Goal: Check status: Check status

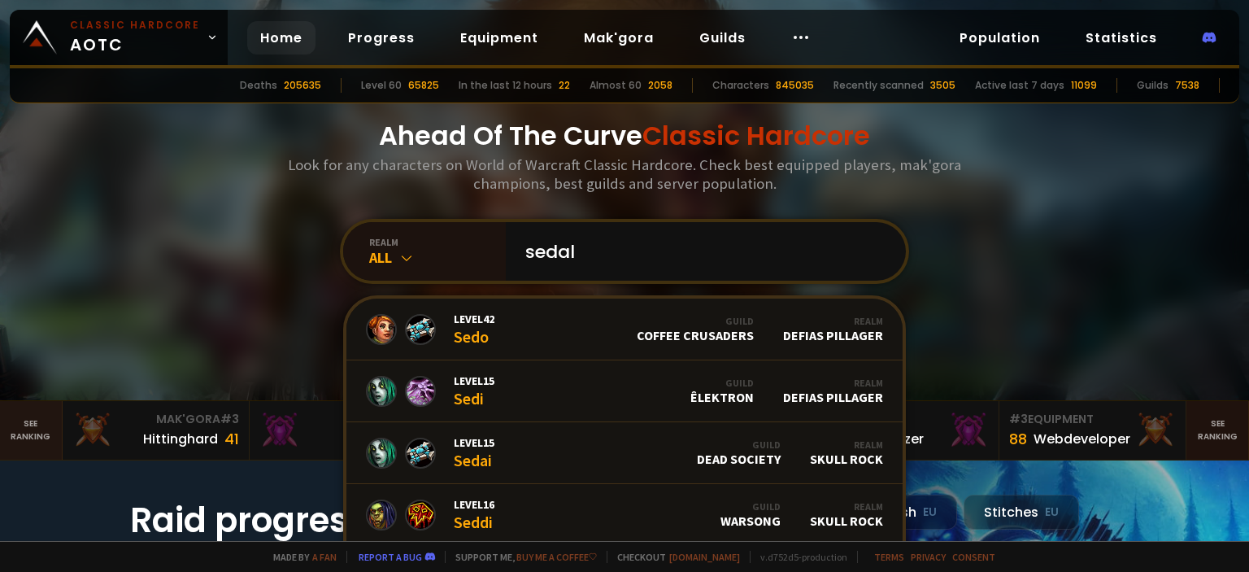
type input "[PERSON_NAME]"
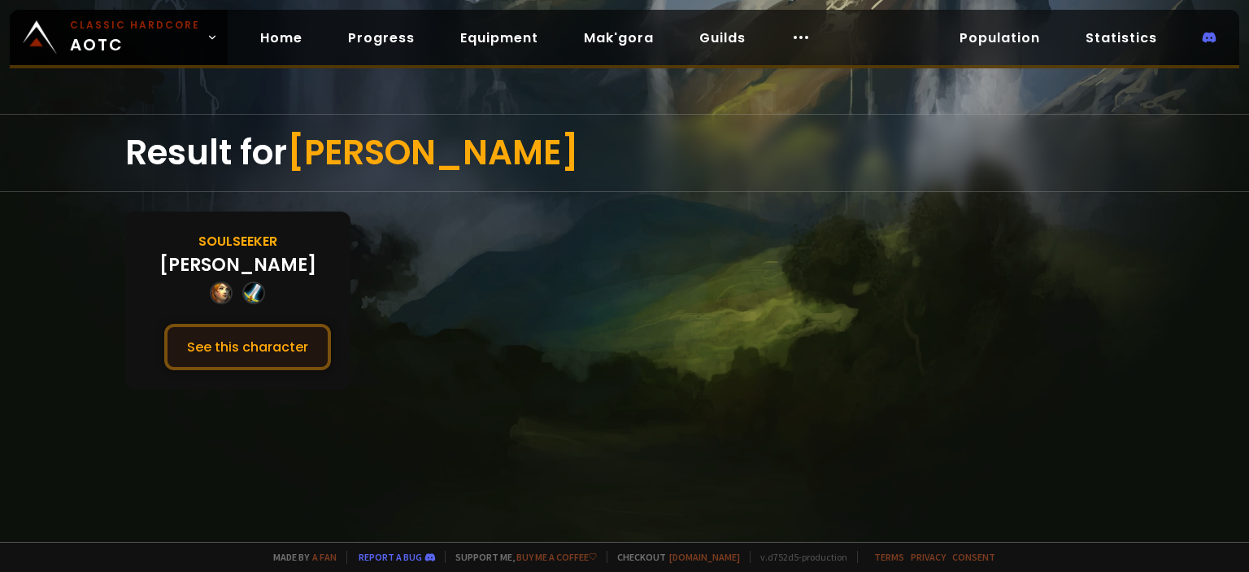
click at [244, 360] on button "See this character" at bounding box center [247, 347] width 167 height 46
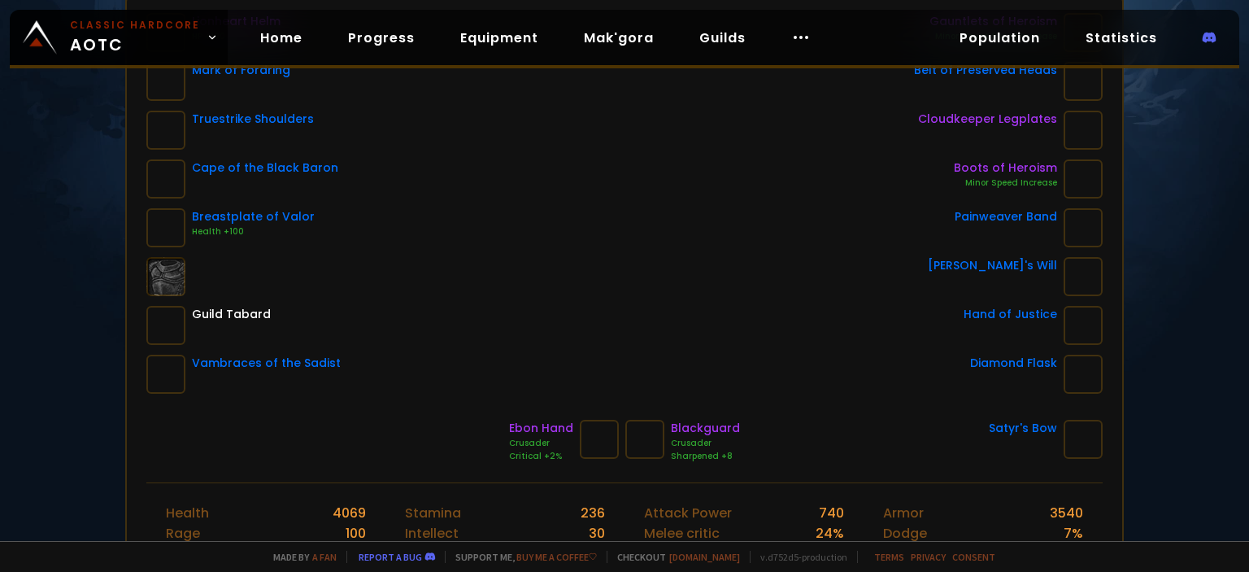
scroll to position [325, 0]
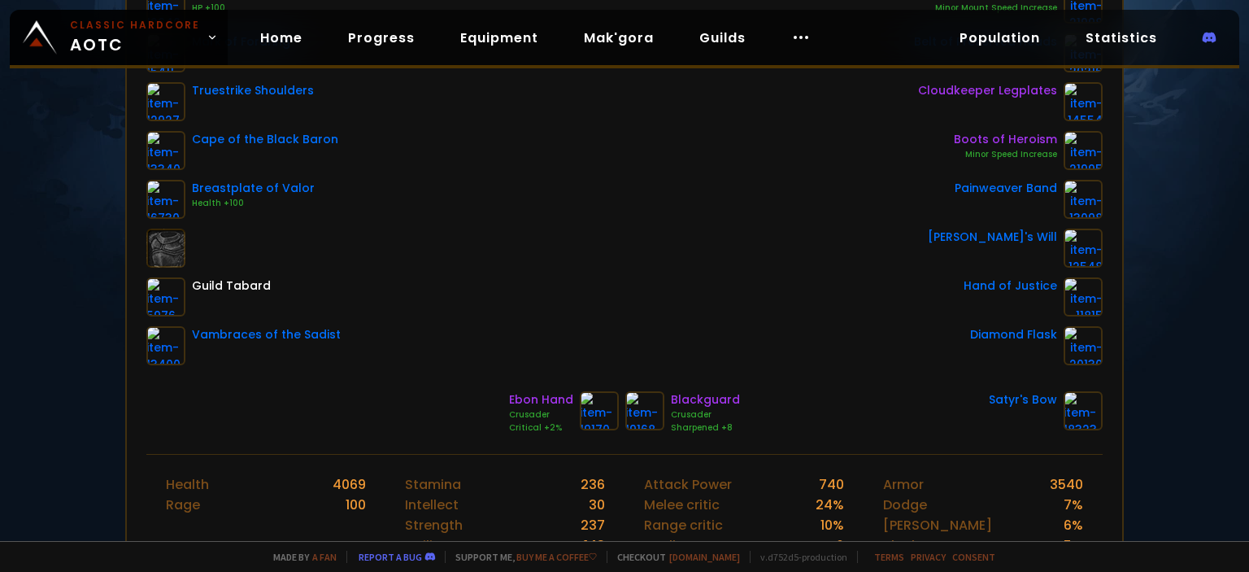
click at [690, 400] on div "Blackguard" at bounding box center [705, 399] width 69 height 17
click at [717, 398] on div "Blackguard" at bounding box center [705, 399] width 69 height 17
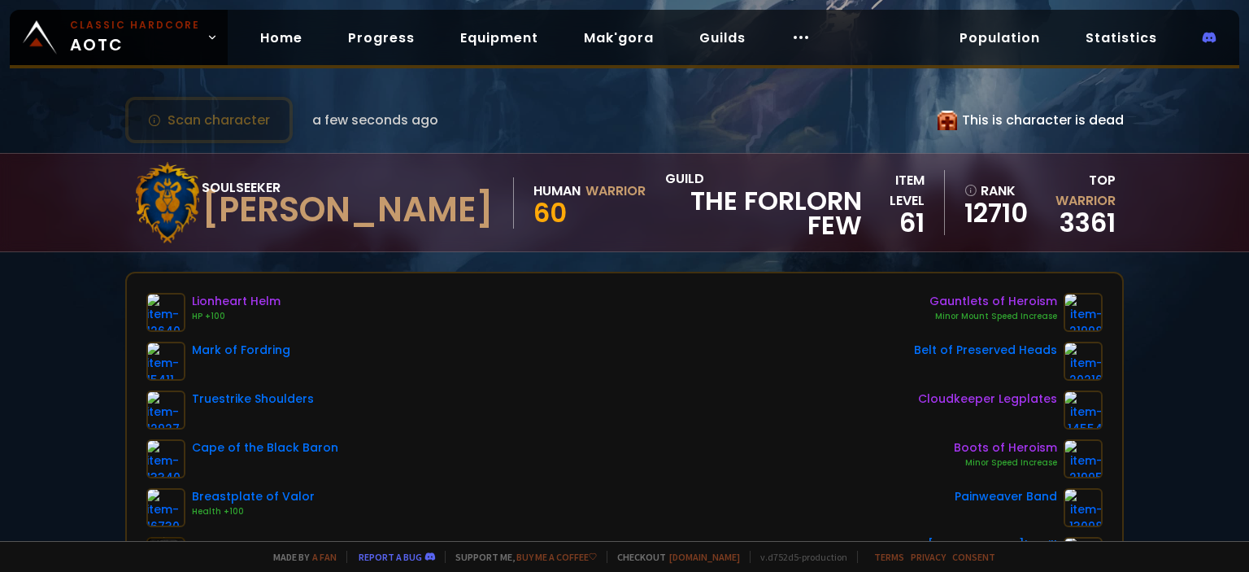
scroll to position [0, 0]
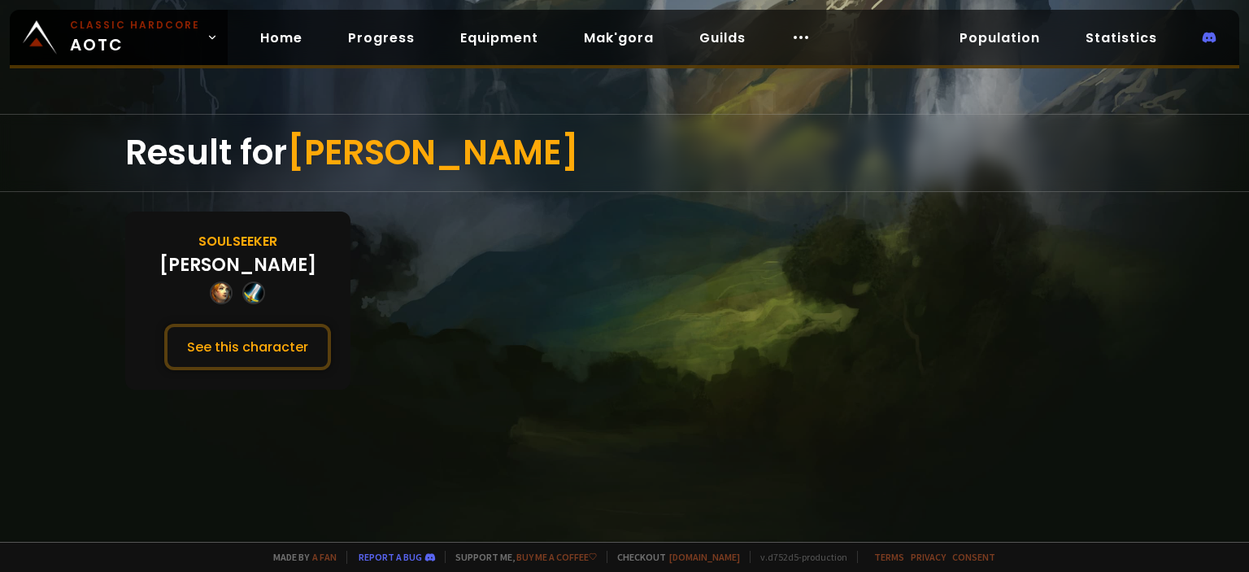
drag, startPoint x: 207, startPoint y: 353, endPoint x: 134, endPoint y: 355, distance: 73.2
click at [185, 352] on button "See this character" at bounding box center [247, 347] width 167 height 46
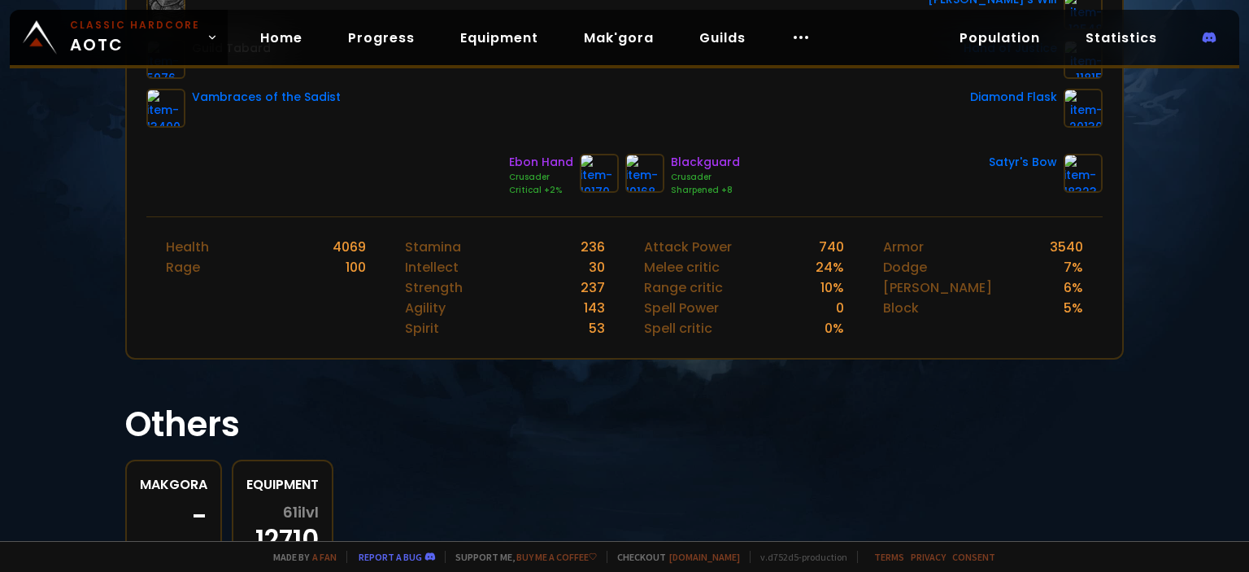
scroll to position [569, 0]
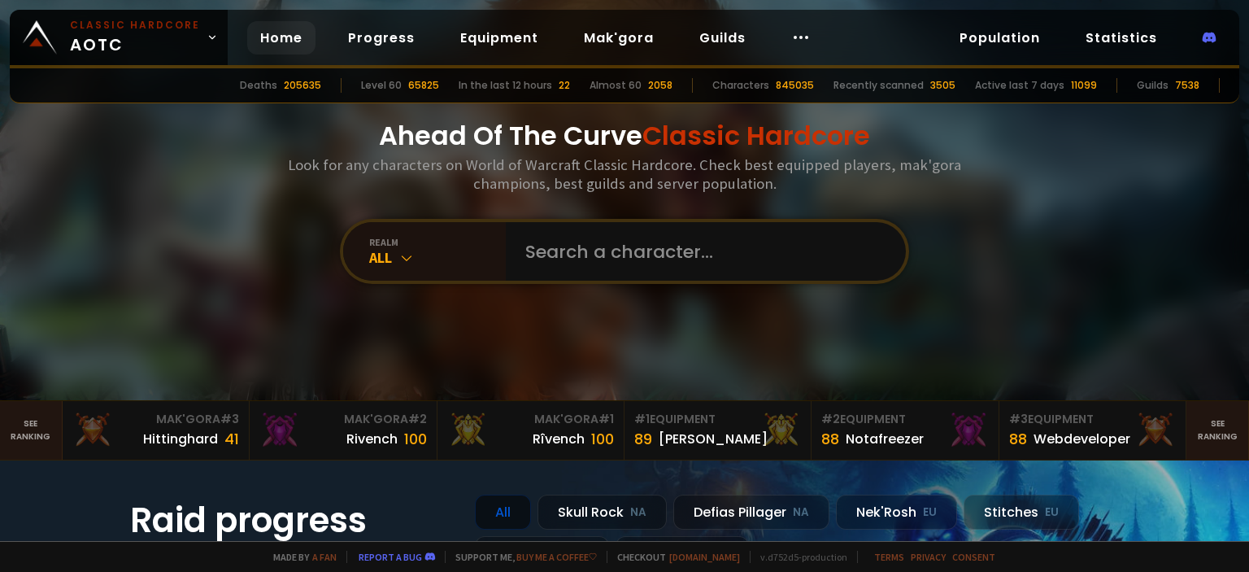
click at [516, 238] on input "text" at bounding box center [701, 251] width 371 height 59
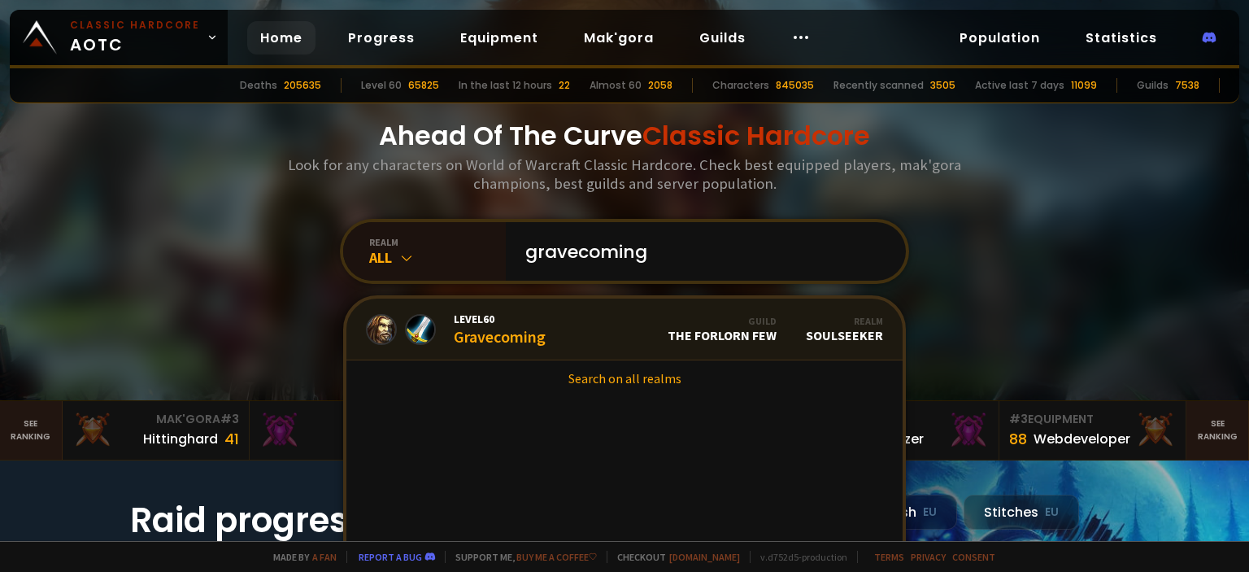
type input "gravecoming"
click at [500, 333] on div "Level 60 Gravecoming" at bounding box center [500, 328] width 92 height 35
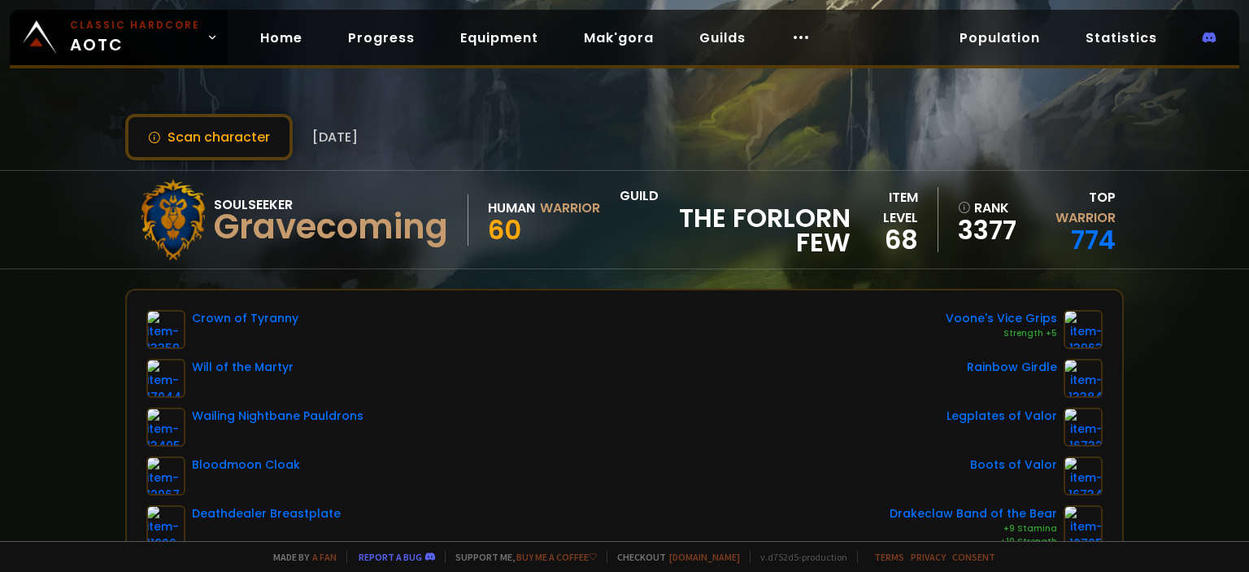
drag, startPoint x: 322, startPoint y: 133, endPoint x: 454, endPoint y: 137, distance: 131.8
click at [449, 137] on div "Scan character [DATE]" at bounding box center [624, 137] width 999 height 46
click at [454, 137] on div "Scan character [DATE]" at bounding box center [624, 137] width 999 height 46
click at [194, 137] on button "Scan character" at bounding box center [209, 137] width 168 height 46
